Goal: Task Accomplishment & Management: Use online tool/utility

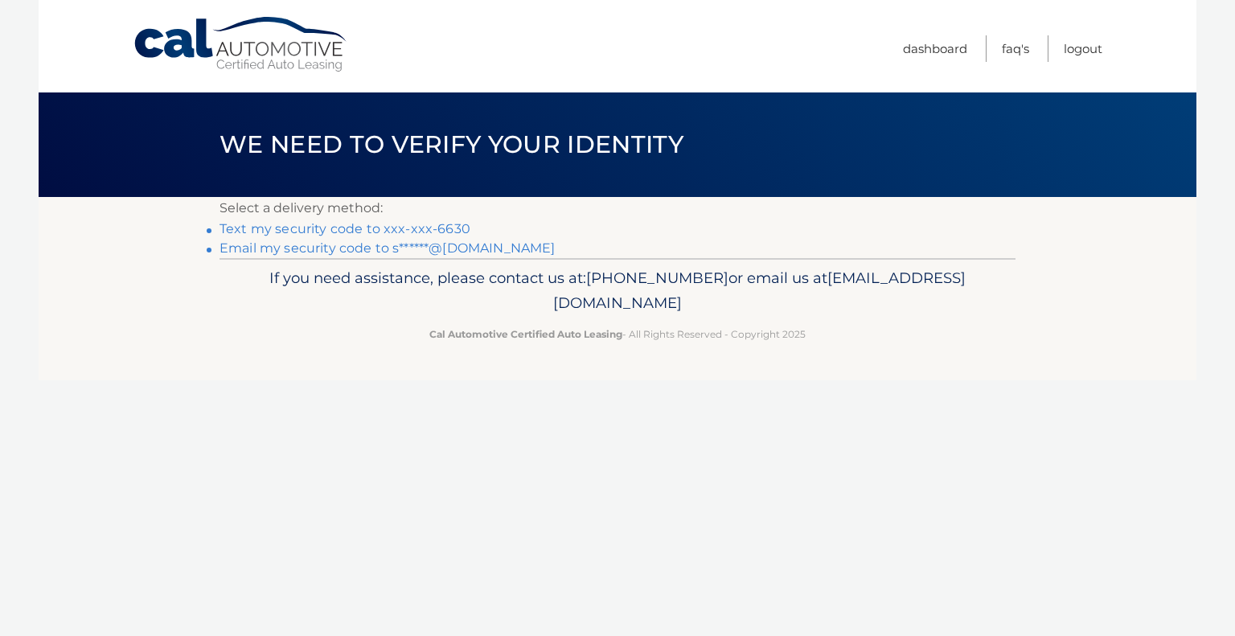
click at [277, 224] on link "Text my security code to xxx-xxx-6630" at bounding box center [345, 228] width 251 height 15
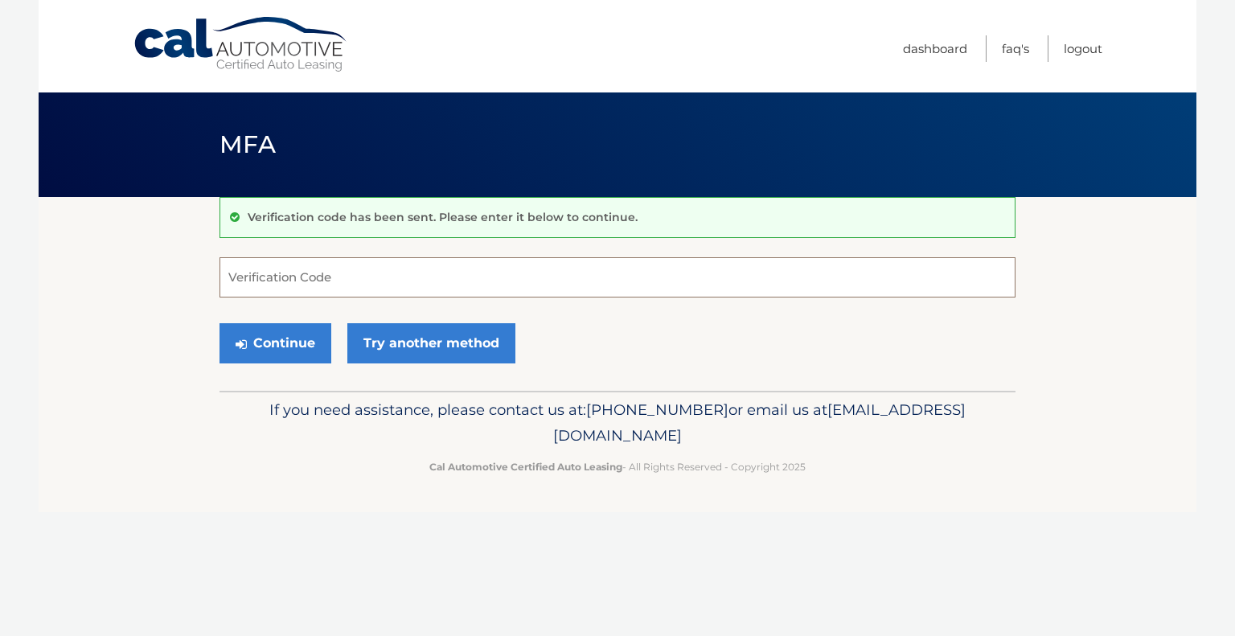
click at [262, 275] on input "Verification Code" at bounding box center [618, 277] width 796 height 40
type input "428741"
click at [273, 350] on button "Continue" at bounding box center [276, 343] width 112 height 40
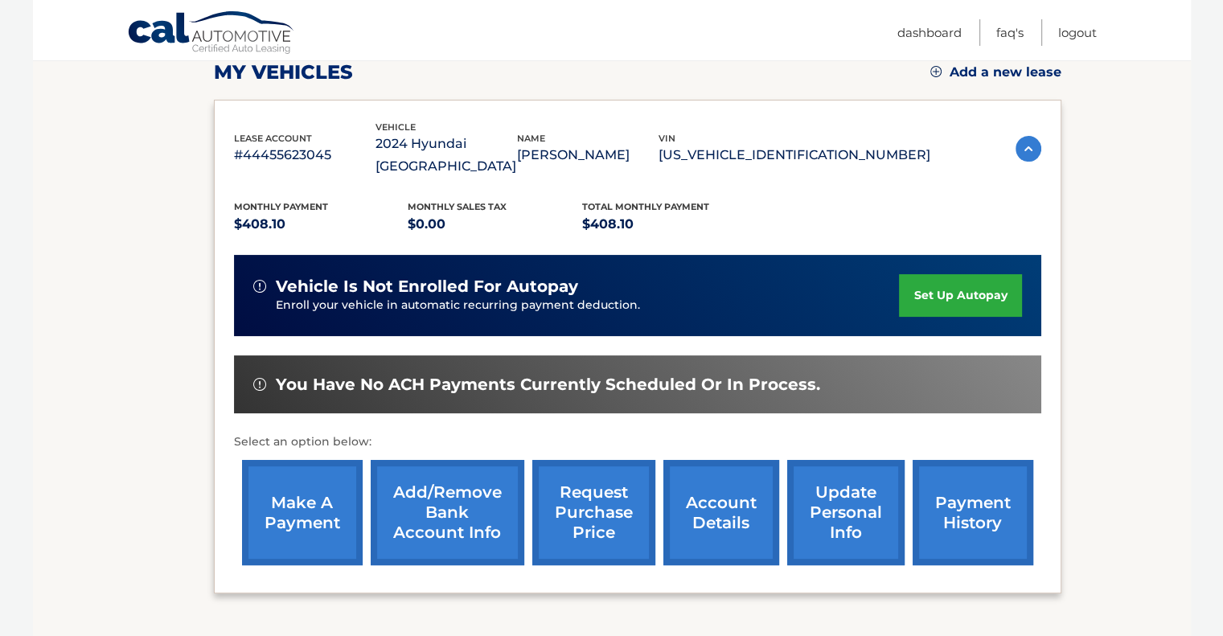
scroll to position [268, 0]
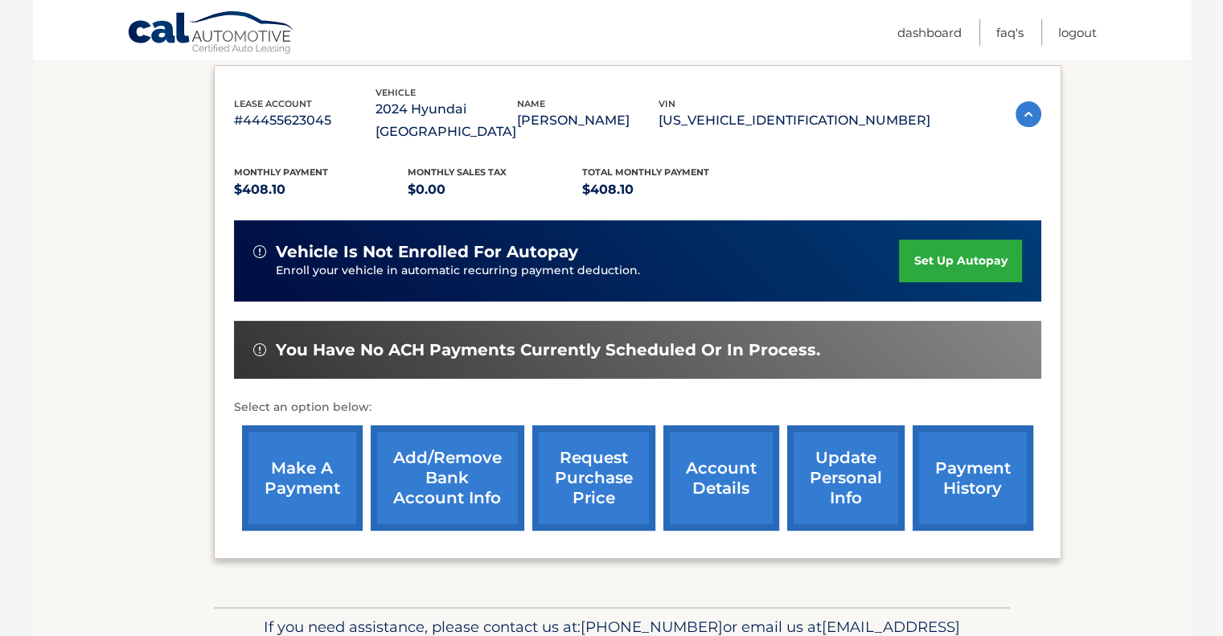
click at [294, 447] on link "make a payment" at bounding box center [302, 477] width 121 height 105
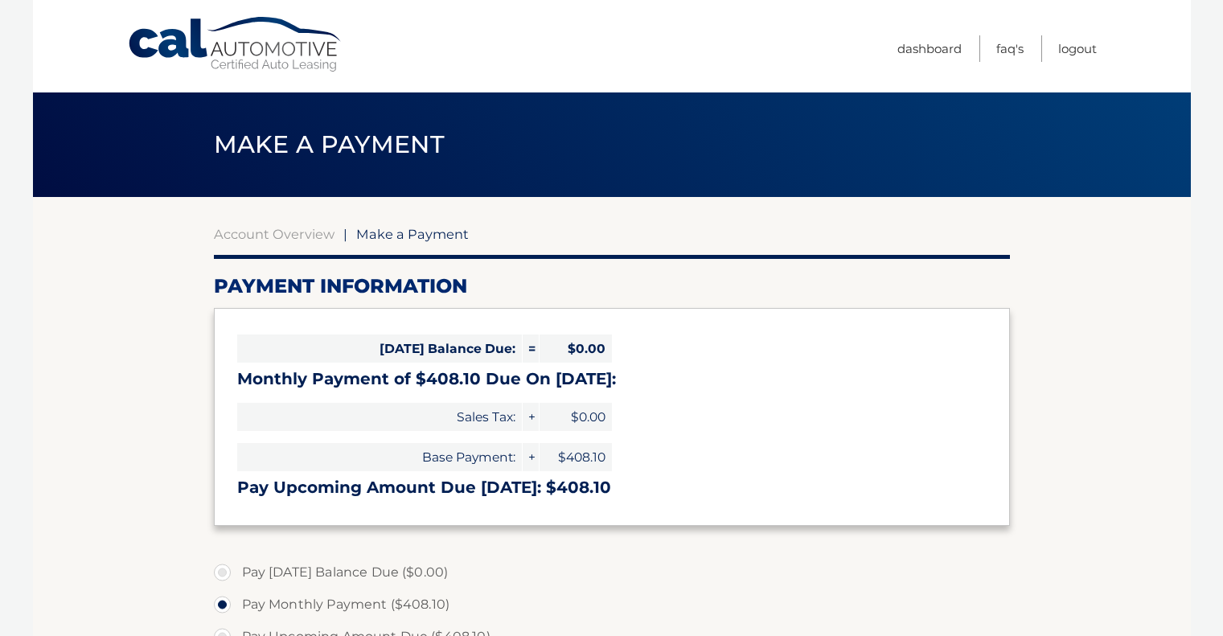
select select "YTg5MjFiNjgtZDNiYy00OTdjLTk4YmMtYjZlNTUxYjkwZWM2"
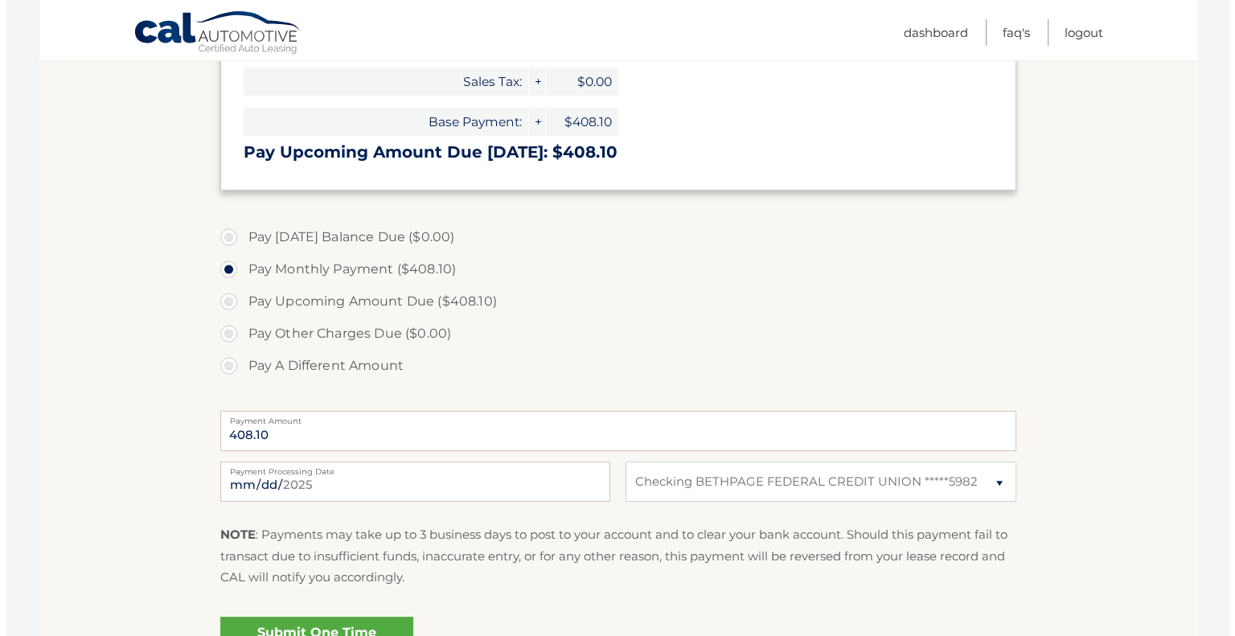
scroll to position [402, 0]
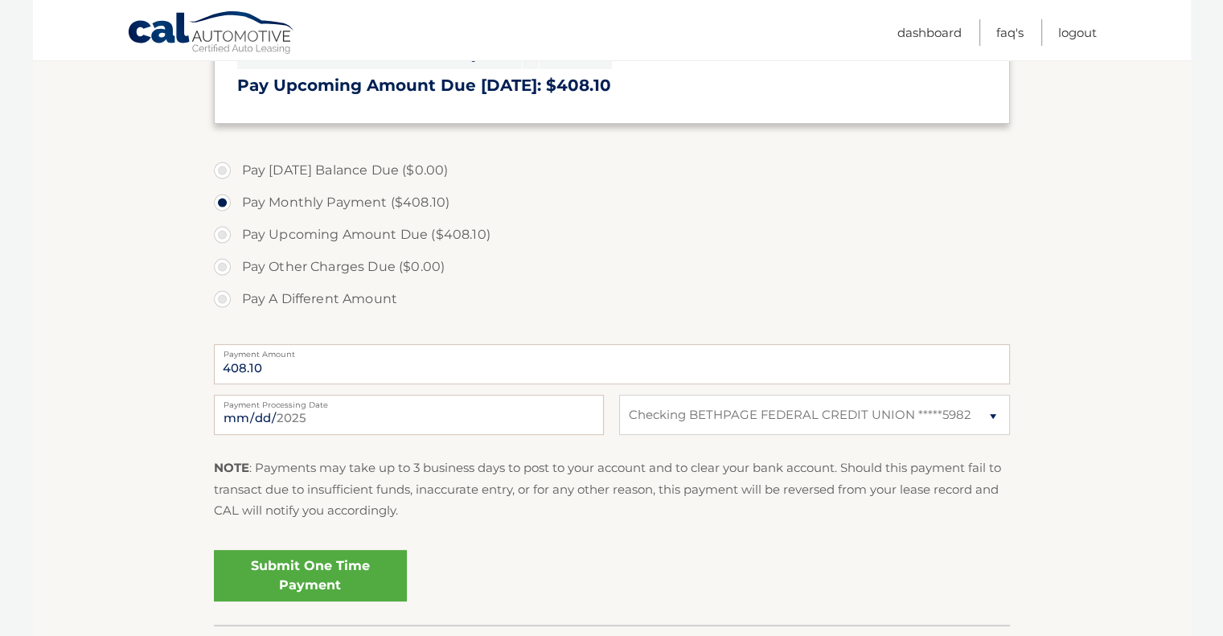
click at [312, 570] on link "Submit One Time Payment" at bounding box center [310, 575] width 193 height 51
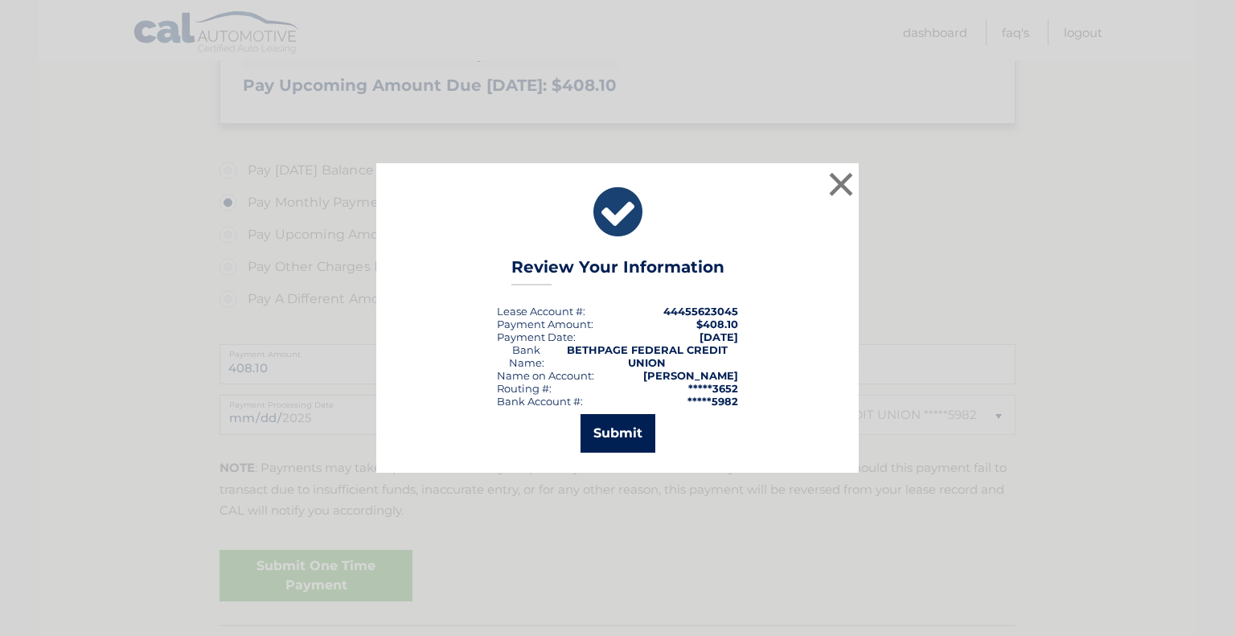
click at [626, 428] on button "Submit" at bounding box center [618, 433] width 75 height 39
